Goal: Task Accomplishment & Management: Manage account settings

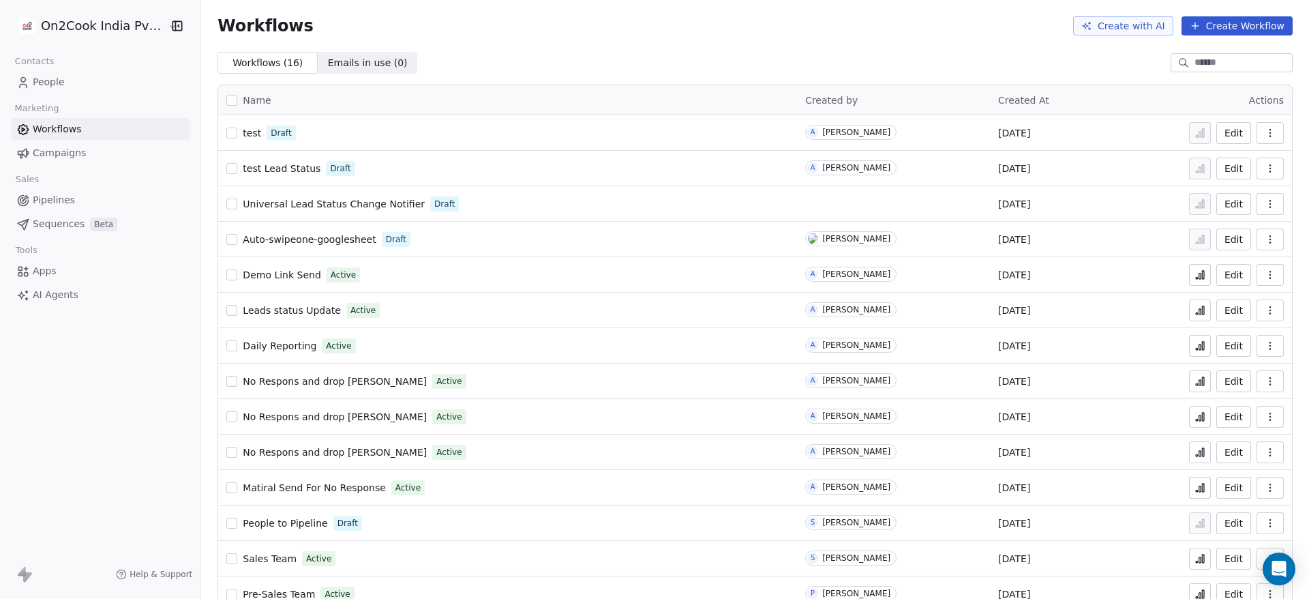
click at [101, 82] on link "People" at bounding box center [100, 82] width 179 height 22
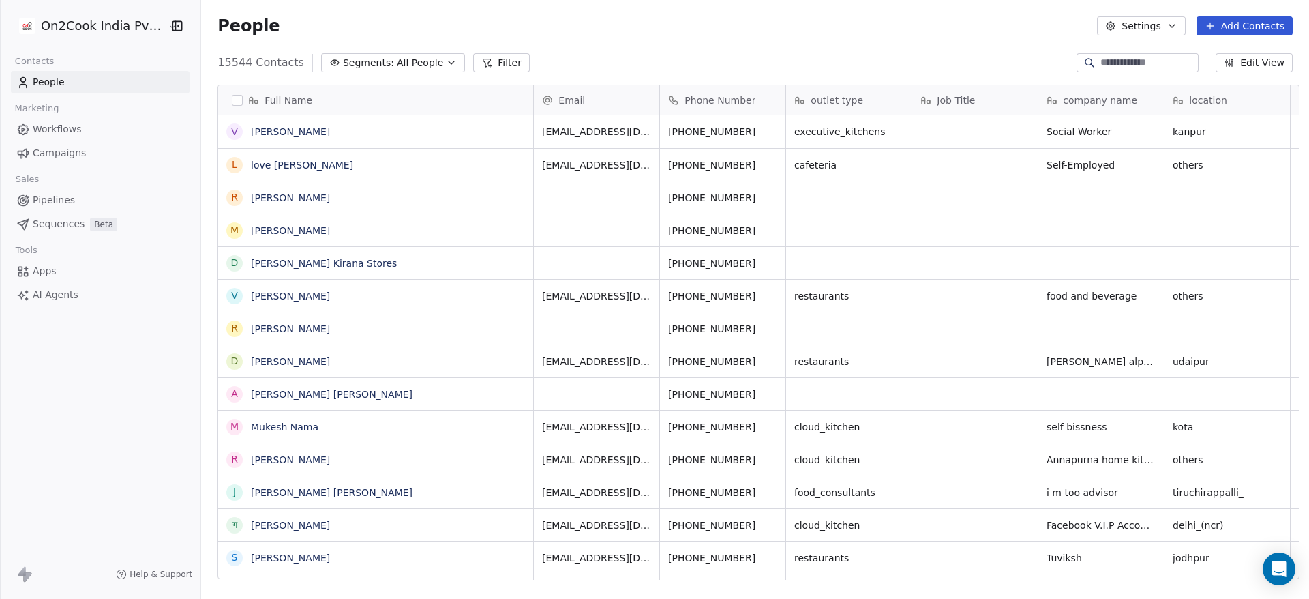
scroll to position [511, 1098]
click at [1282, 64] on button "Edit View" at bounding box center [1254, 62] width 77 height 19
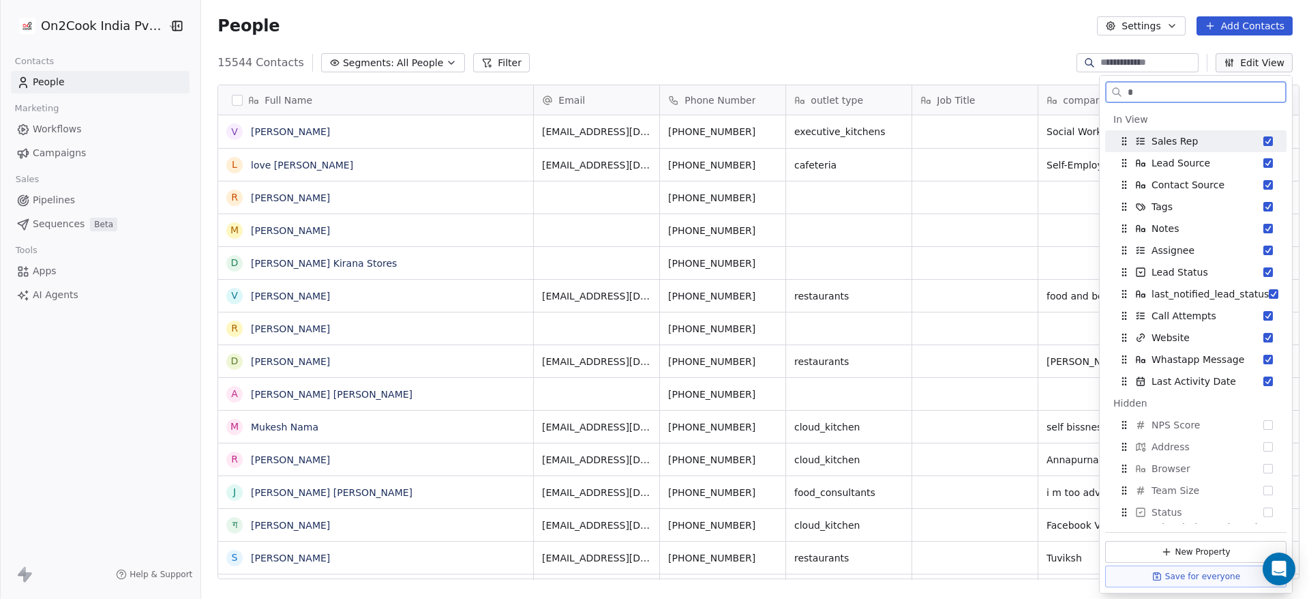
paste input "*****"
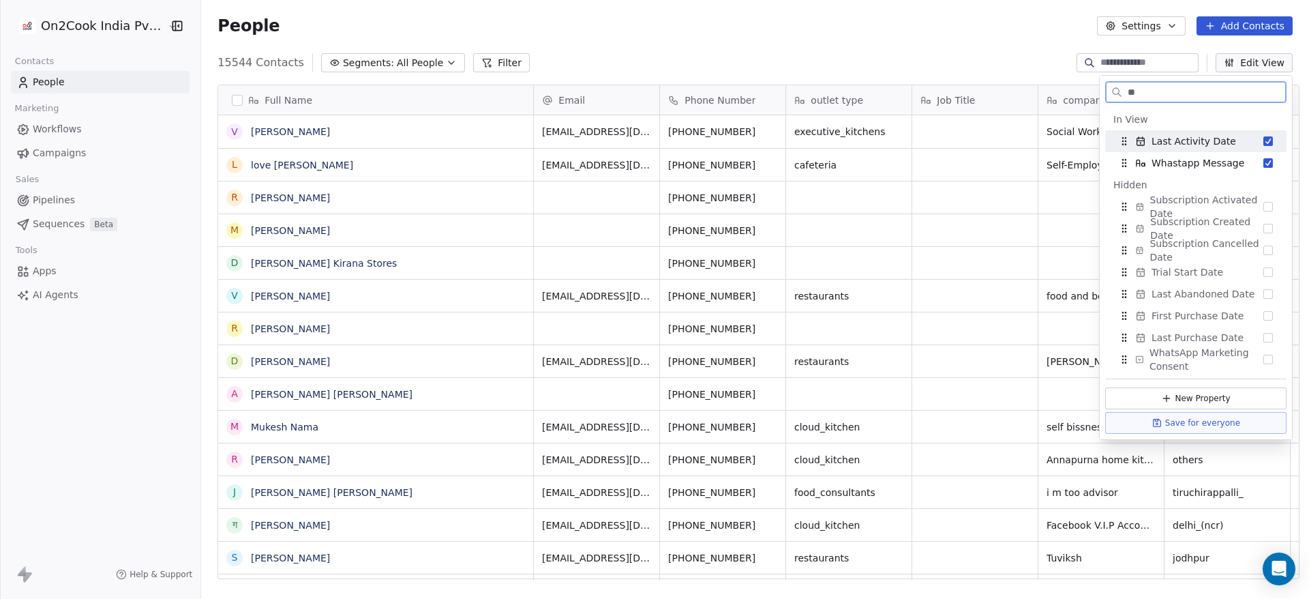
type input "*"
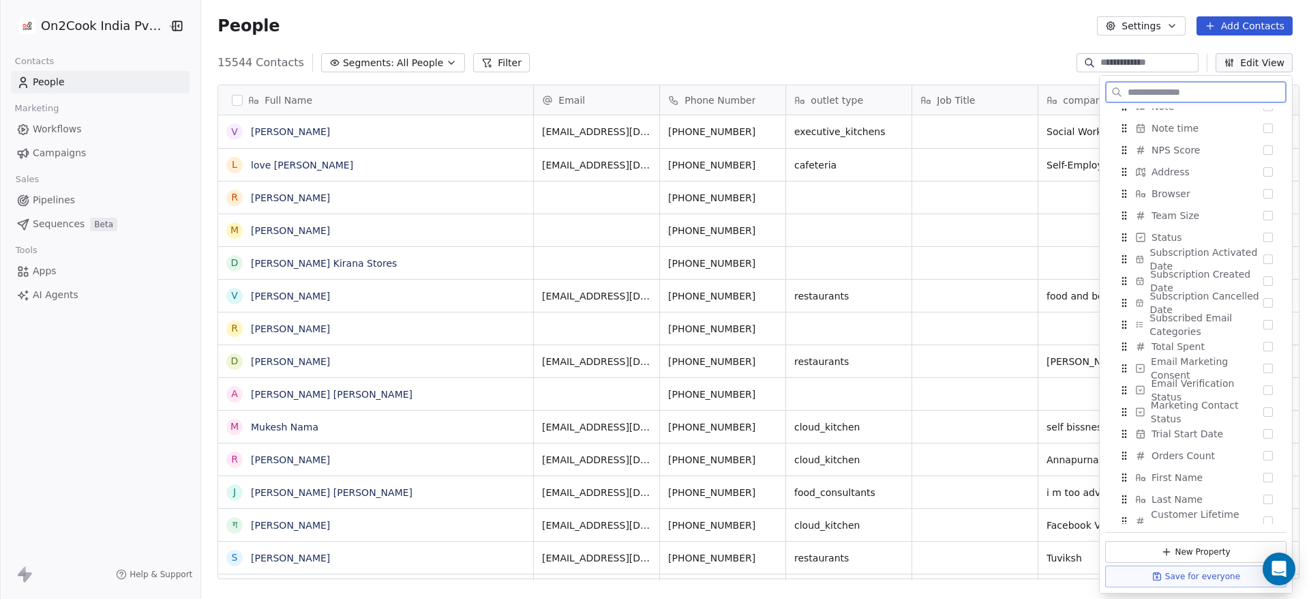
scroll to position [1112, 0]
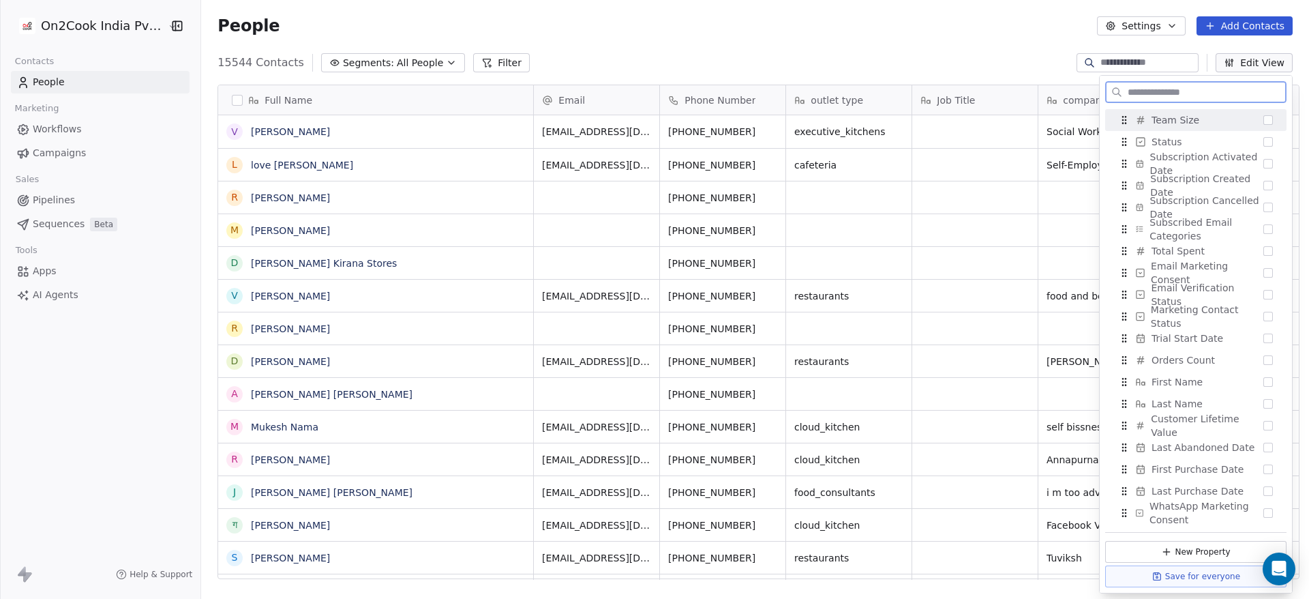
click at [1270, 61] on button "Edit View" at bounding box center [1254, 62] width 77 height 19
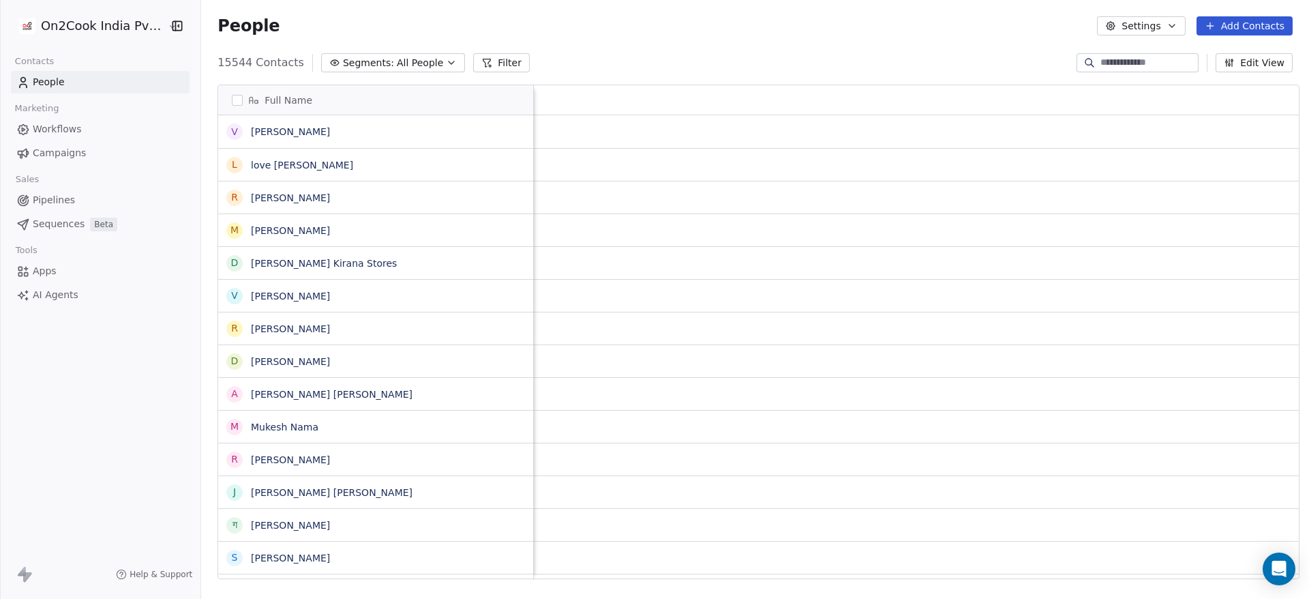
scroll to position [0, 2386]
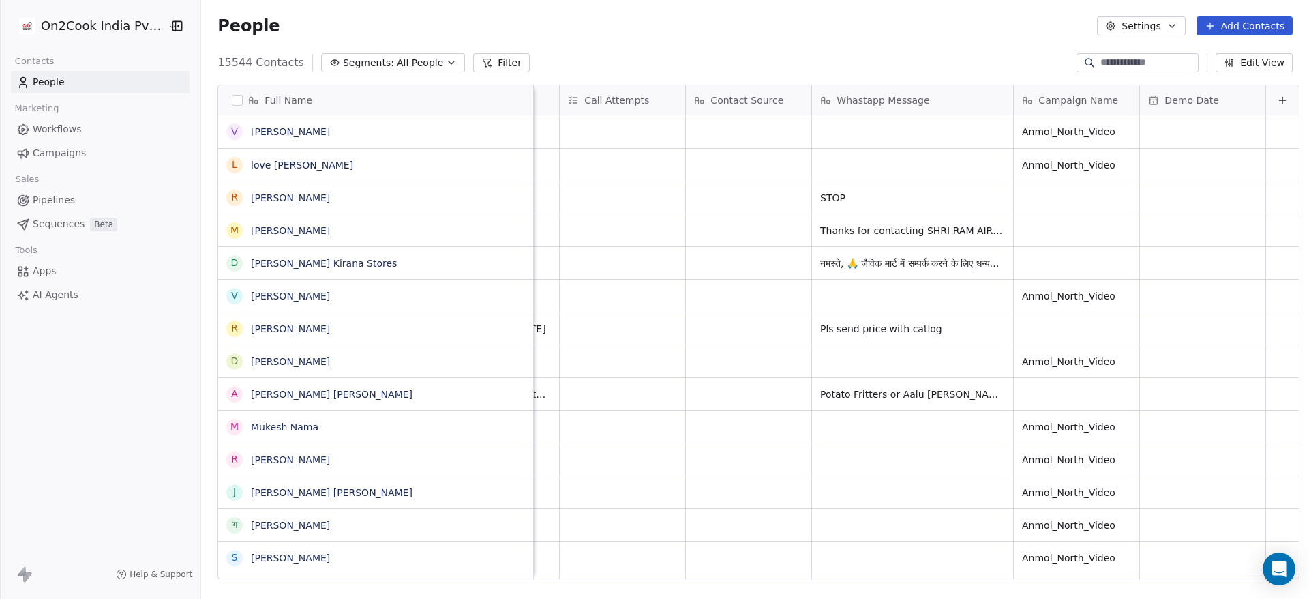
click at [972, 58] on div "15544 Contacts Segments: All People Filter Edit View" at bounding box center [755, 63] width 1108 height 22
click at [1231, 59] on icon "button" at bounding box center [1229, 62] width 11 height 11
click at [1247, 66] on button "Edit View" at bounding box center [1254, 62] width 77 height 19
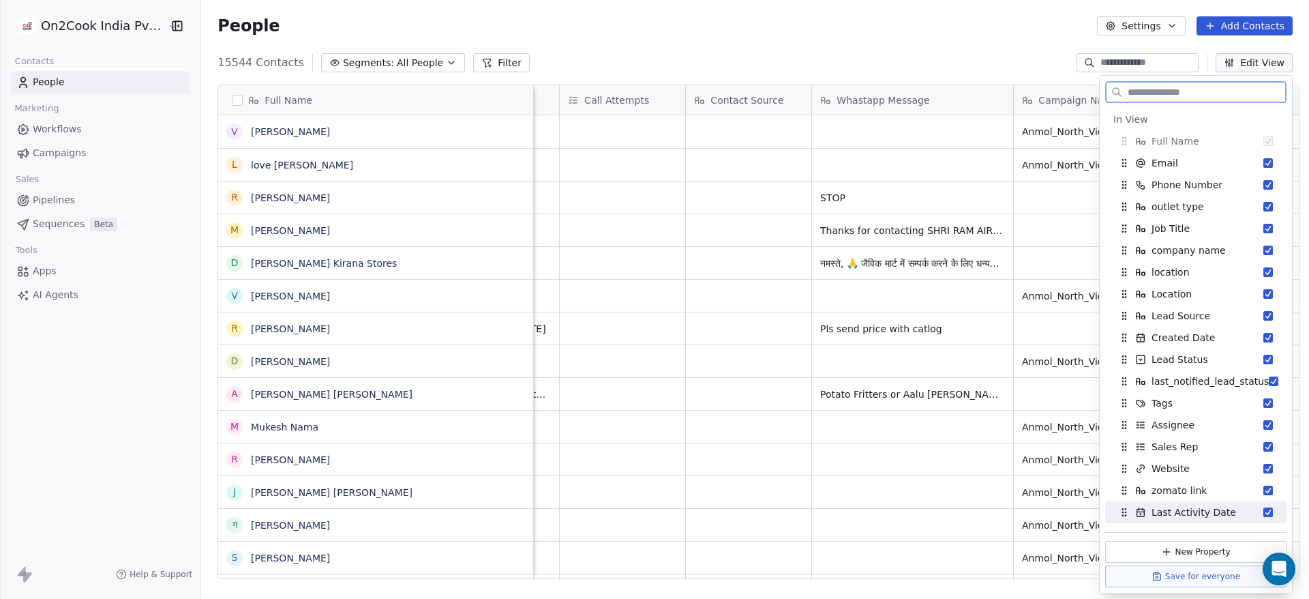
click at [1232, 545] on button "New Property" at bounding box center [1195, 552] width 181 height 22
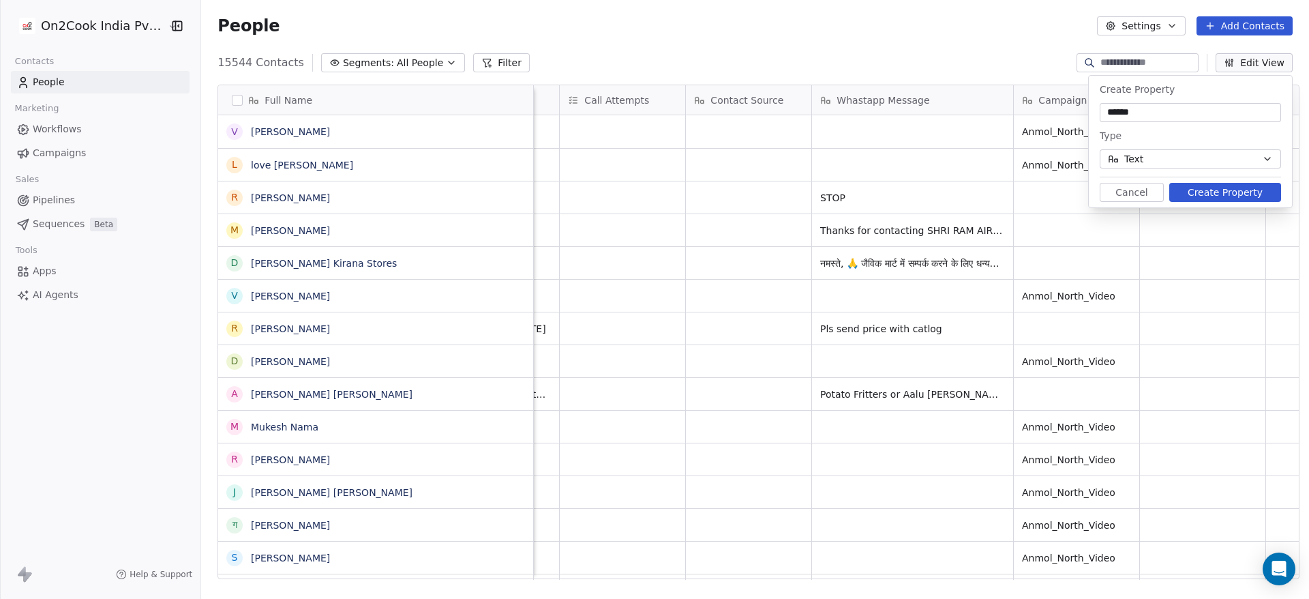
type input "******"
click at [1190, 135] on div "Type" at bounding box center [1190, 135] width 181 height 16
click at [1194, 157] on button "Text" at bounding box center [1190, 158] width 181 height 19
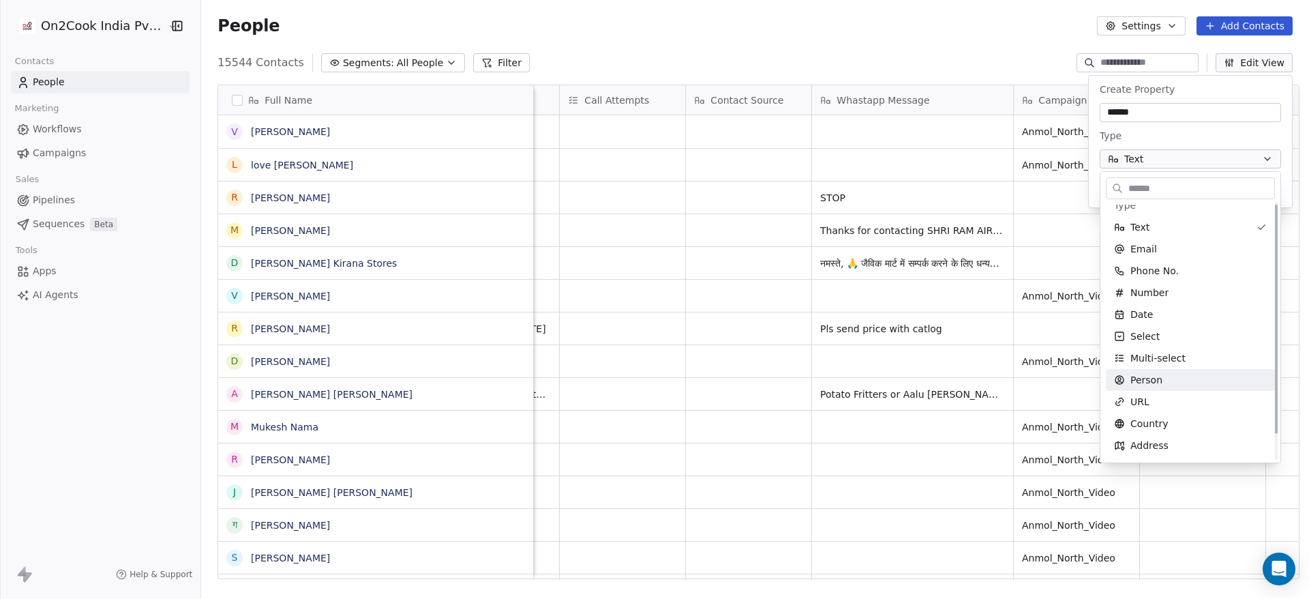
scroll to position [0, 0]
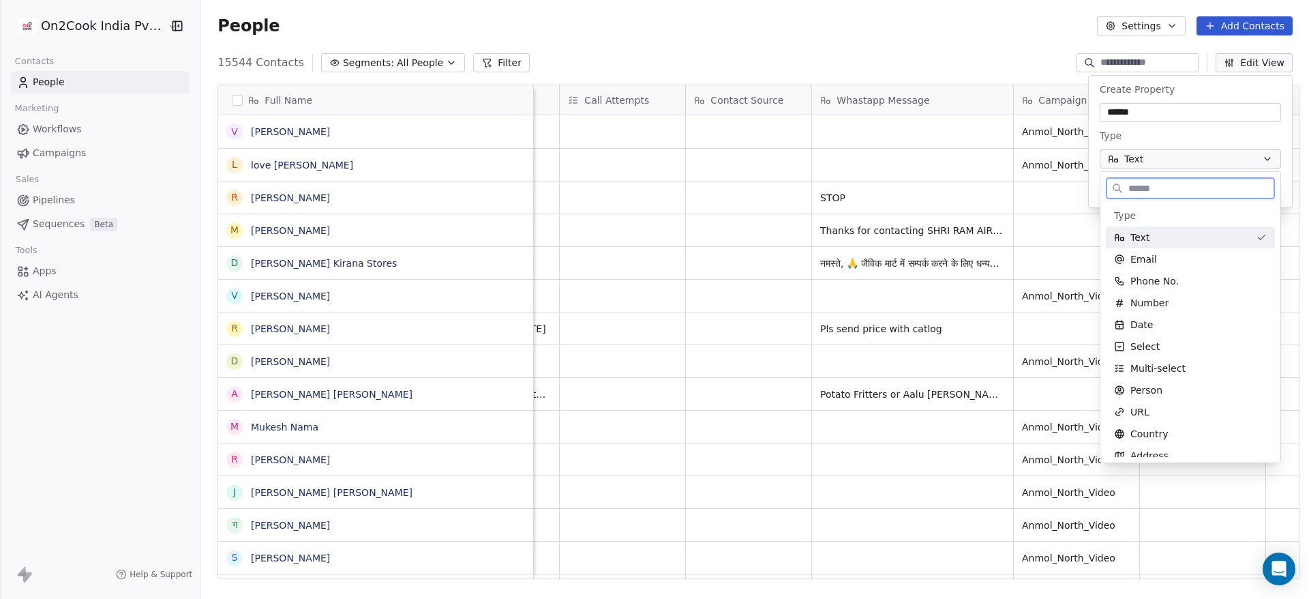
click at [1165, 237] on div "Text" at bounding box center [1182, 237] width 136 height 14
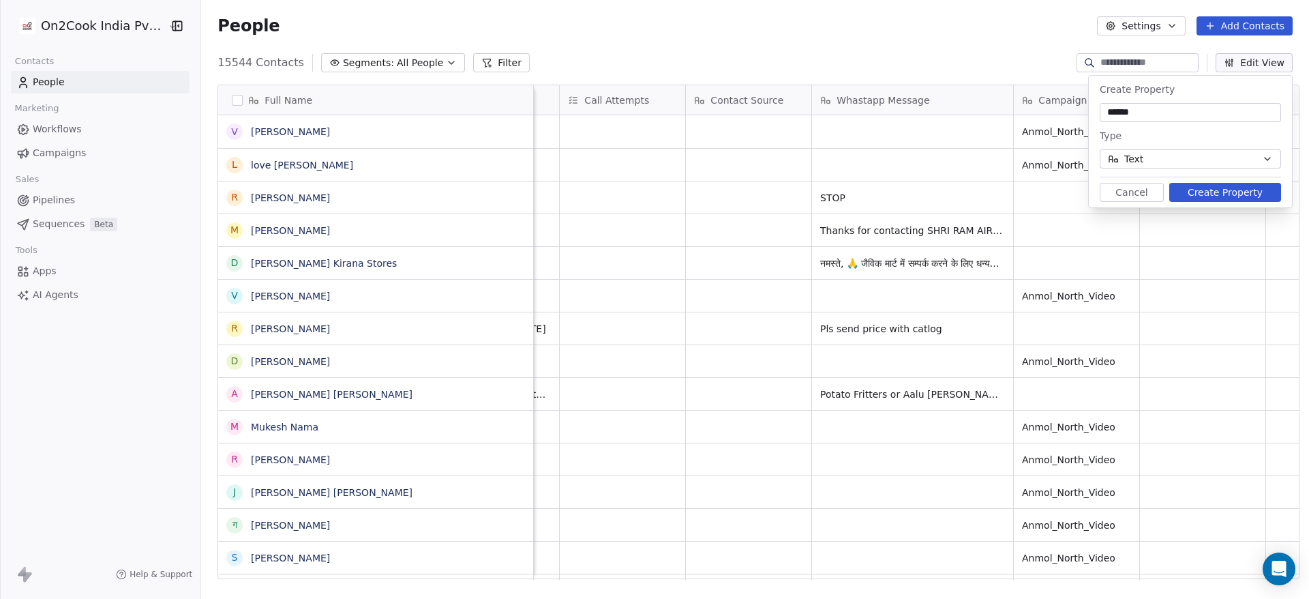
click at [1227, 190] on button "Create Property" at bounding box center [1225, 192] width 112 height 19
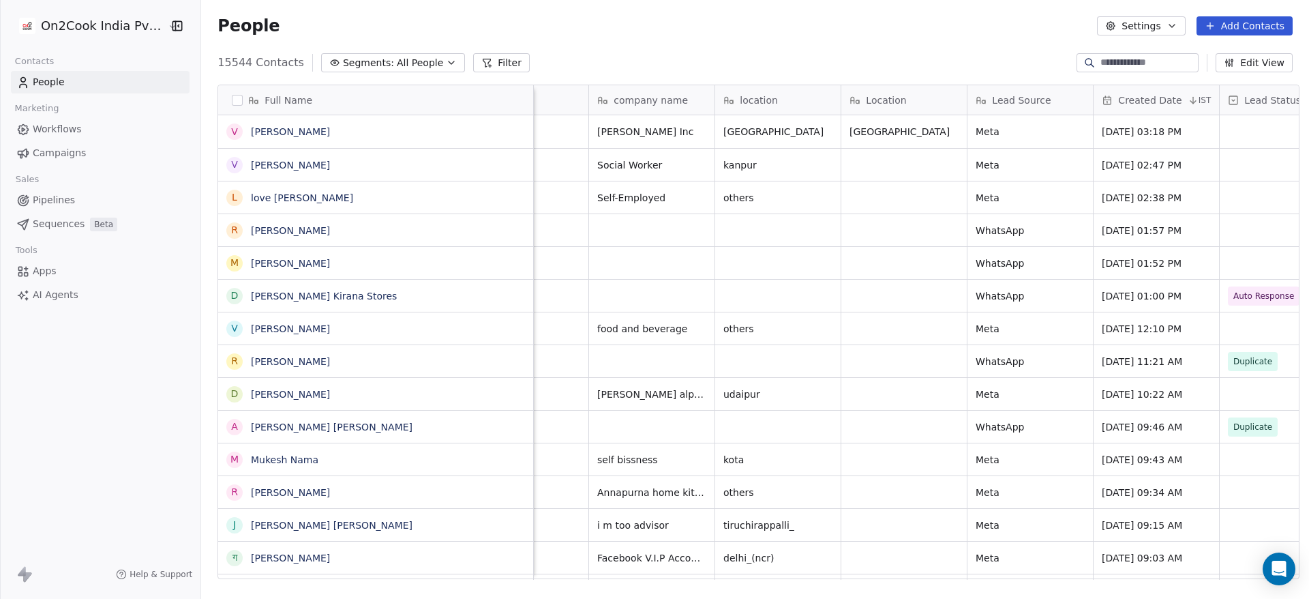
scroll to position [0, 440]
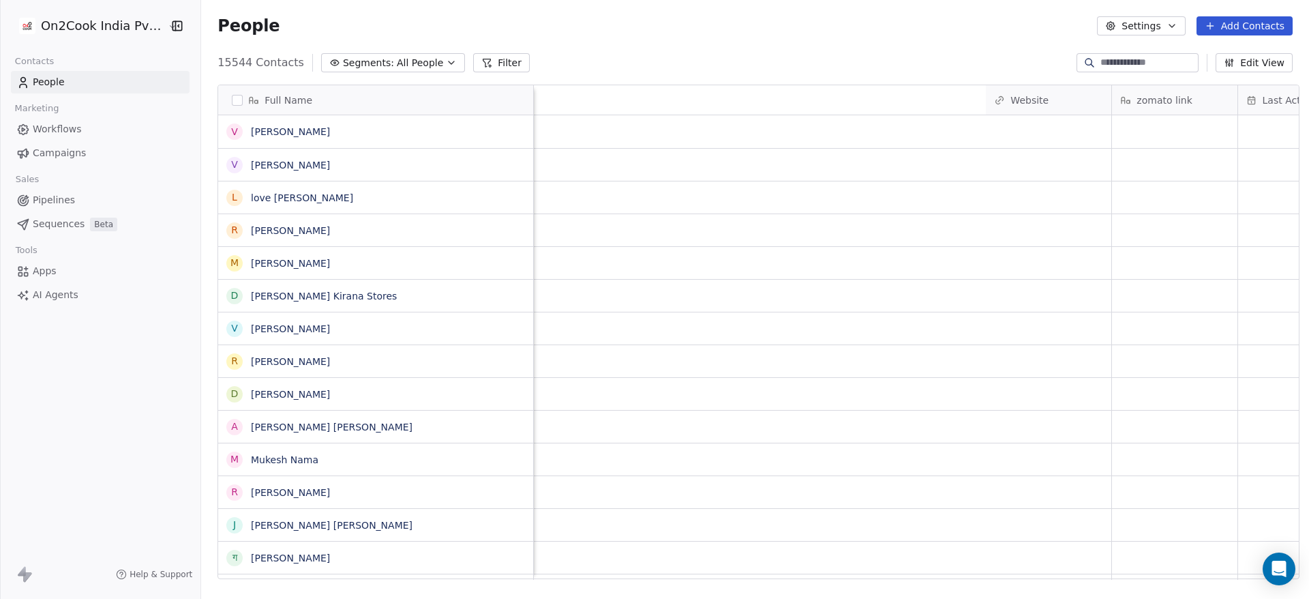
scroll to position [0, 2222]
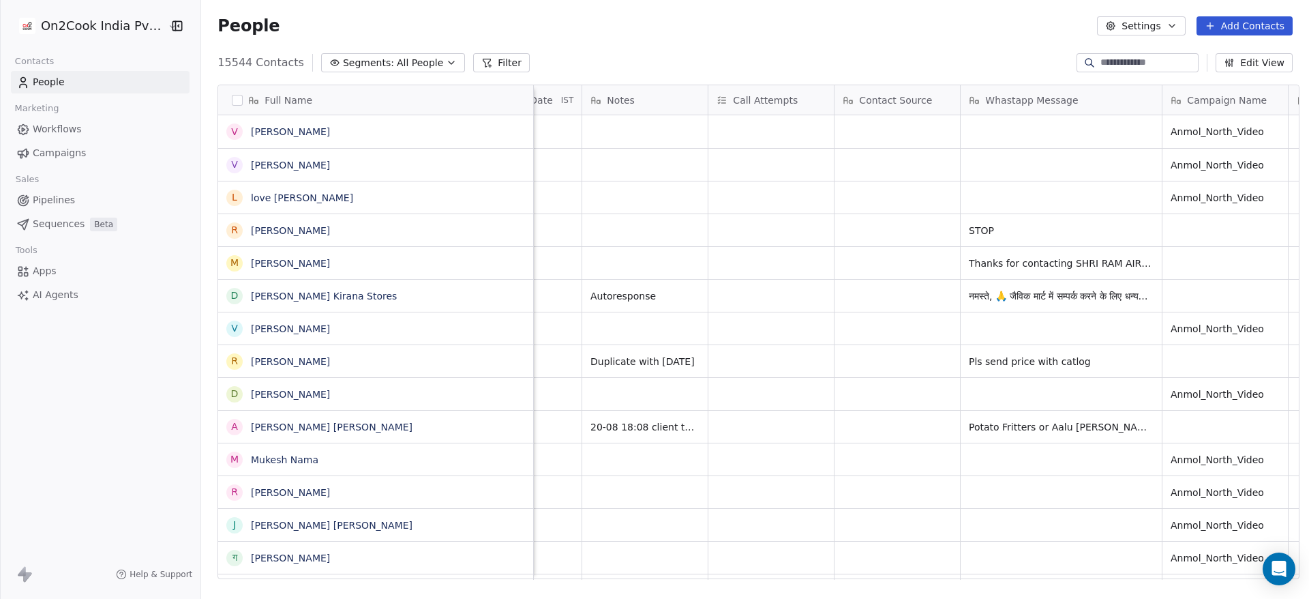
click at [0, 0] on button "grid" at bounding box center [0, 0] width 0 height 0
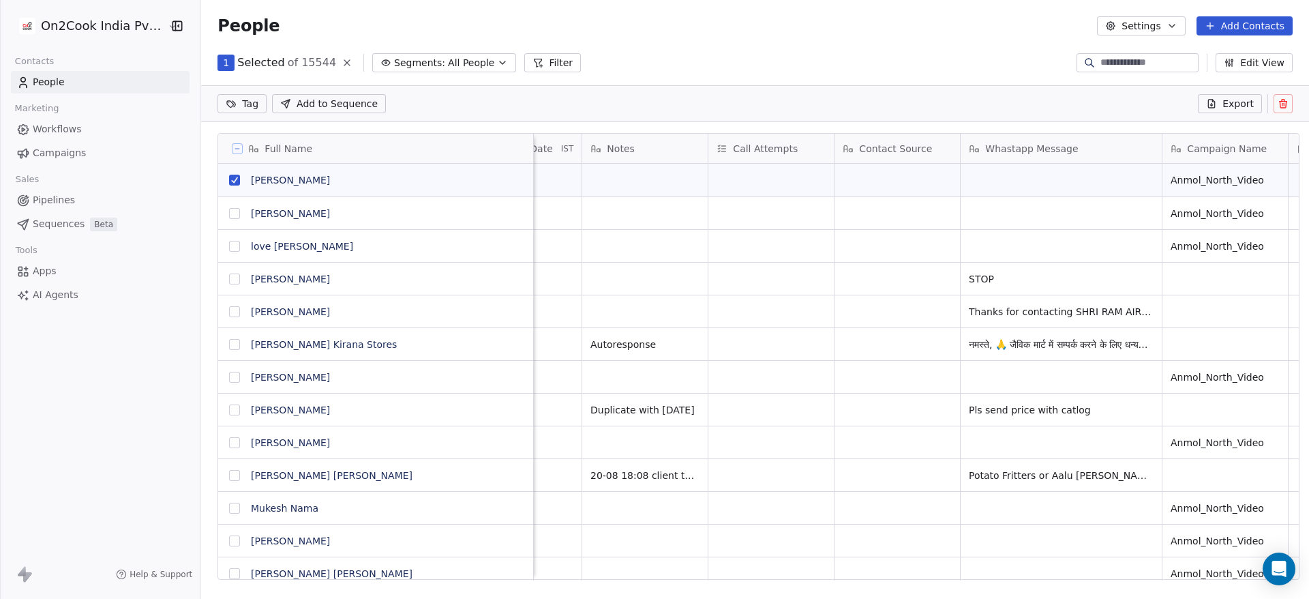
scroll to position [463, 1098]
click at [1286, 97] on button at bounding box center [1283, 103] width 19 height 19
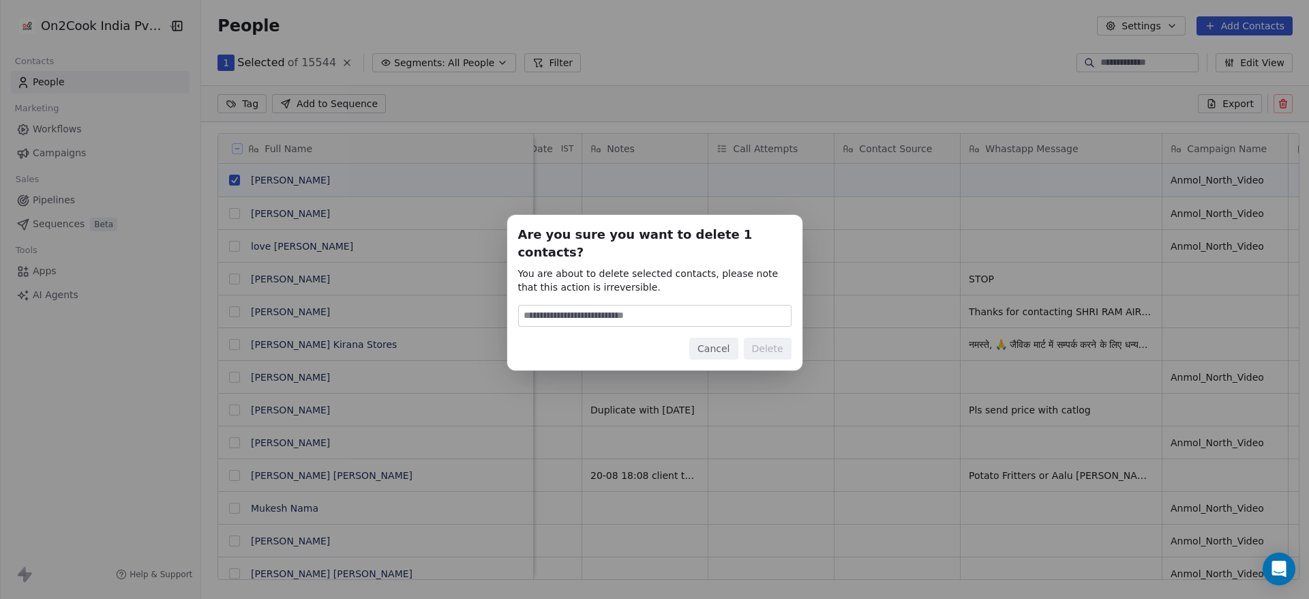
click at [704, 305] on input at bounding box center [655, 315] width 272 height 20
type input "******"
click at [778, 337] on button "Delete" at bounding box center [768, 348] width 48 height 22
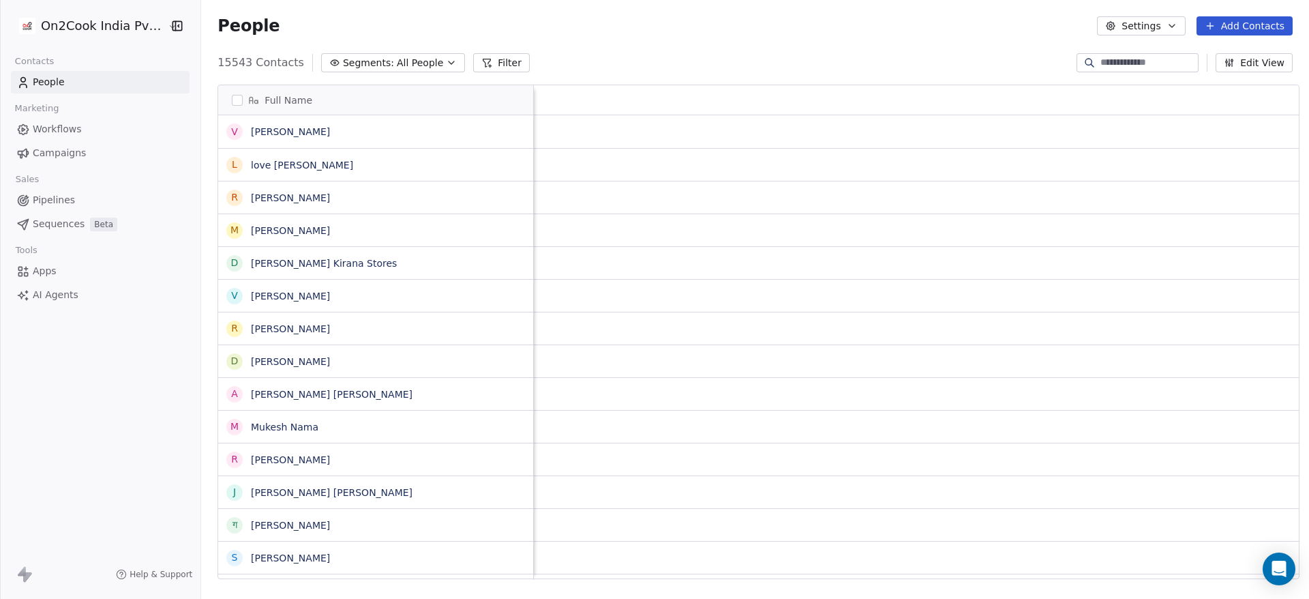
scroll to position [0, 2512]
